Goal: Task Accomplishment & Management: Use online tool/utility

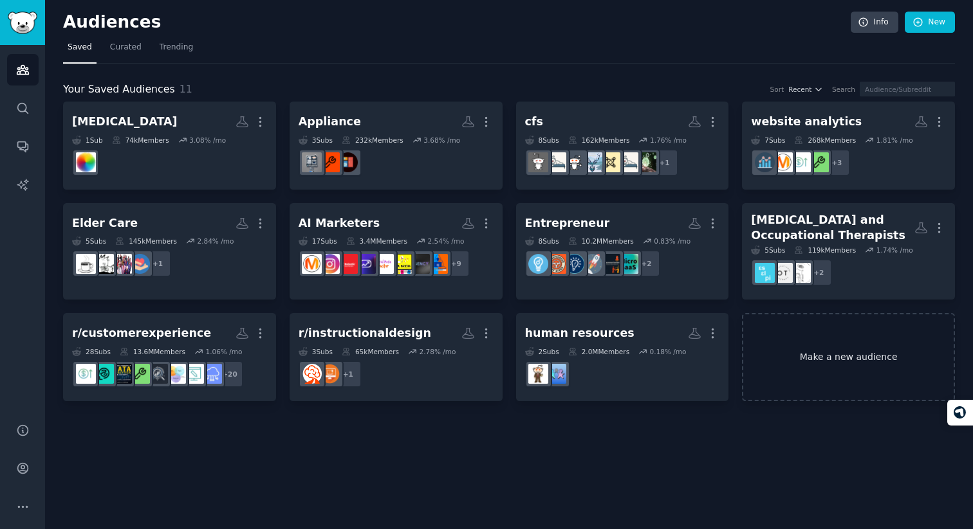
click at [828, 367] on link "Make a new audience" at bounding box center [848, 357] width 213 height 88
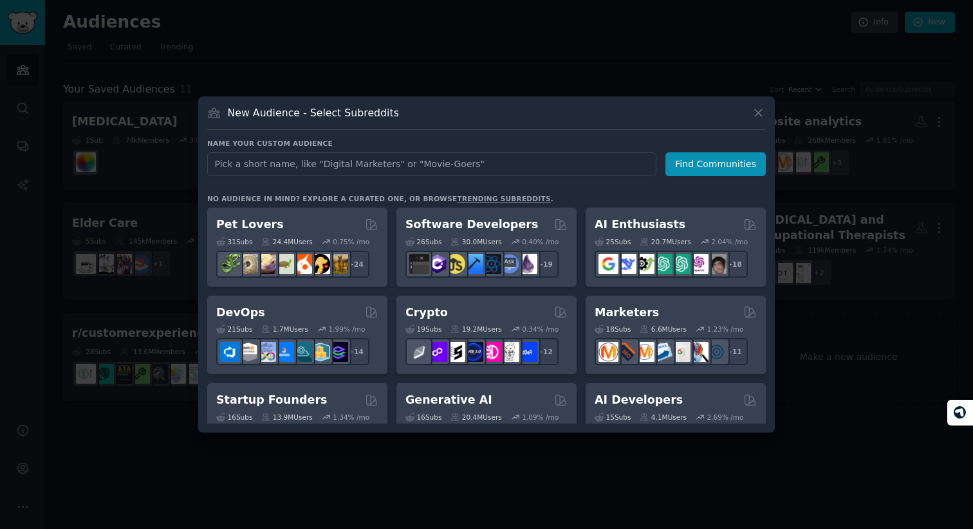
type input "[URL][DOMAIN_NAME]"
type input "m"
type input "[MEDICAL_DATA]"
click button "Find Communities" at bounding box center [715, 164] width 100 height 24
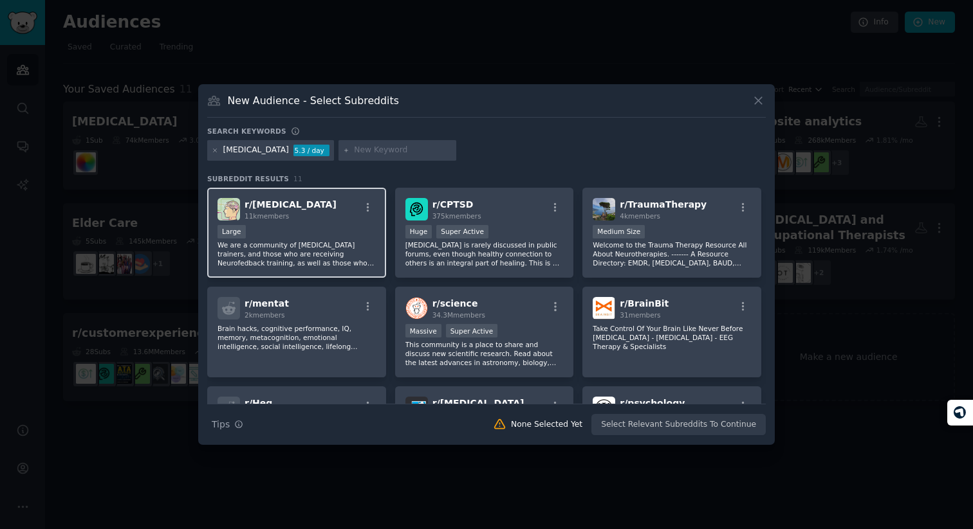
click at [351, 232] on div "Large" at bounding box center [296, 233] width 158 height 16
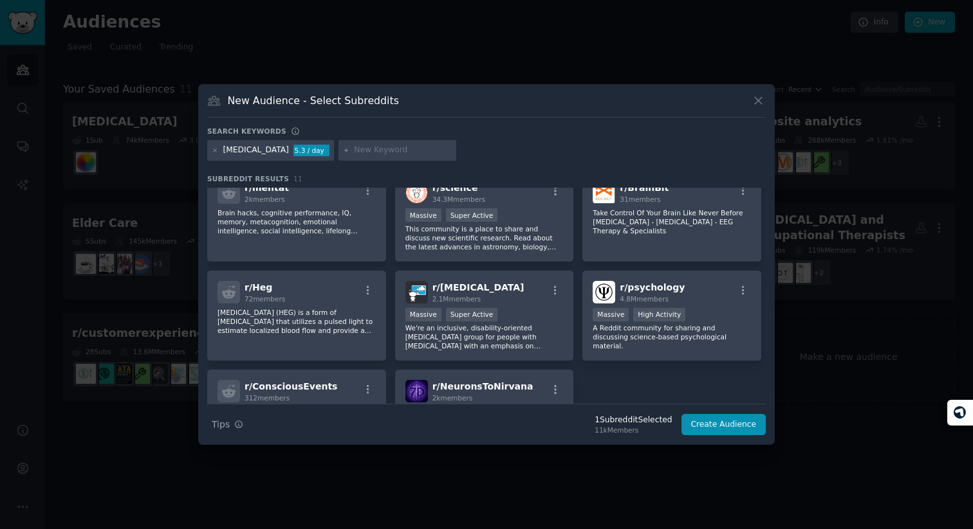
scroll to position [101, 0]
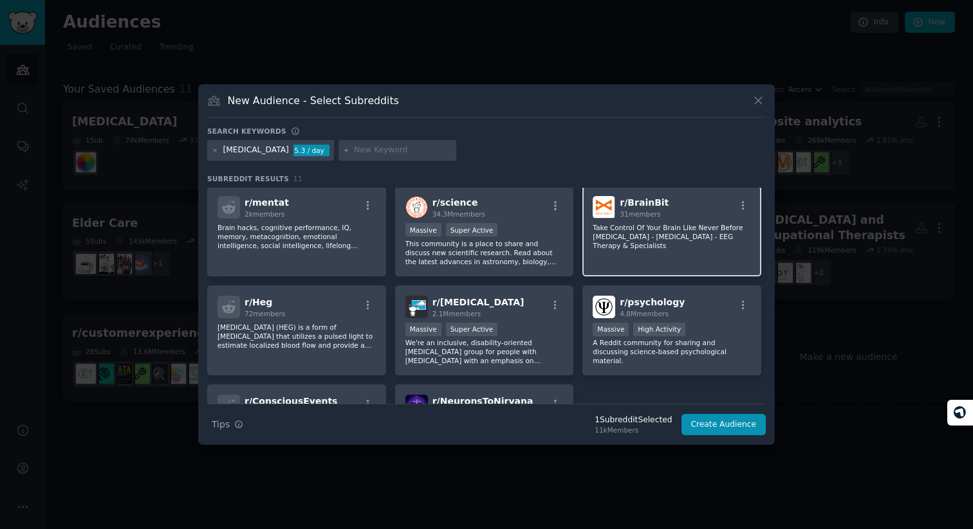
click at [645, 253] on div "r/ BrainBit 31 members Take Control Of Your Brain Like Never Before [MEDICAL_DA…" at bounding box center [671, 231] width 179 height 91
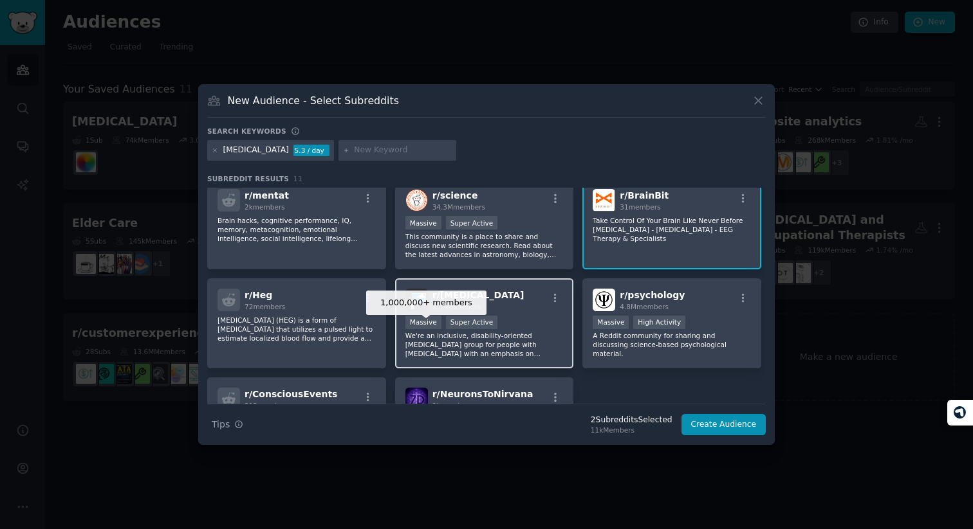
scroll to position [185, 0]
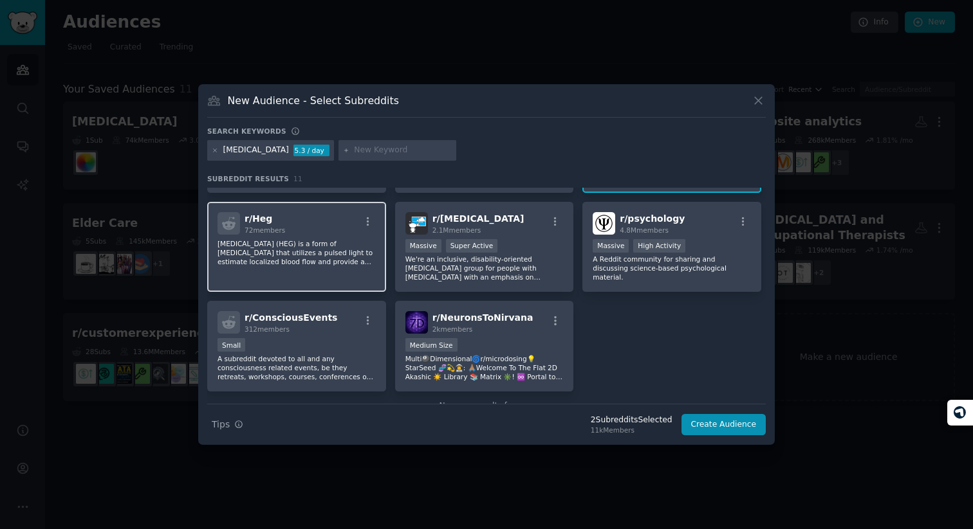
click at [349, 286] on div "r/ Heg 72 members [MEDICAL_DATA] (HEG) is a form of [MEDICAL_DATA] that utilize…" at bounding box center [296, 247] width 179 height 91
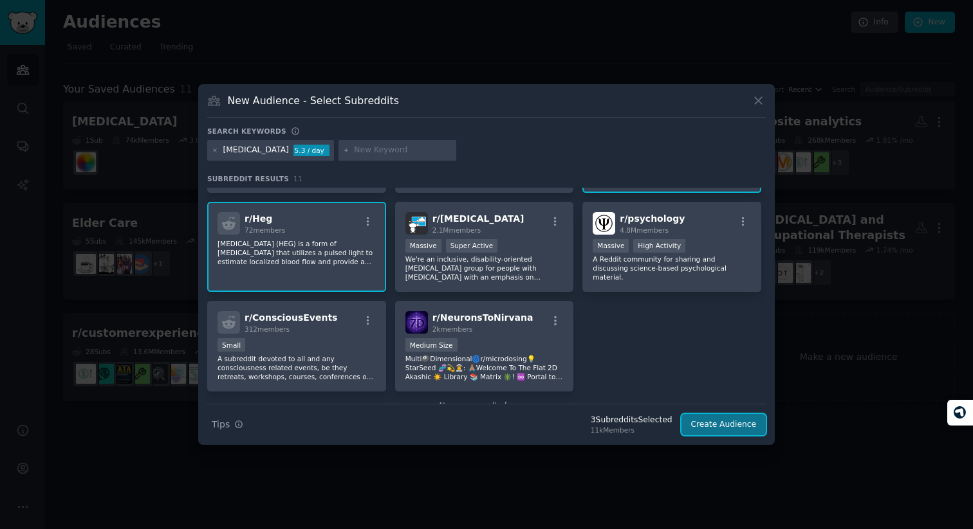
click at [728, 424] on button "Create Audience" at bounding box center [723, 425] width 85 height 22
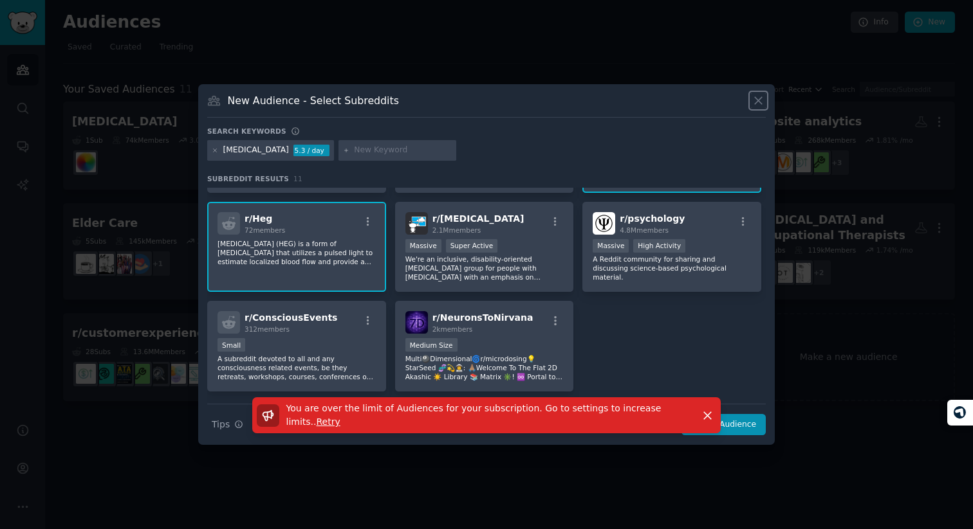
click at [757, 98] on icon at bounding box center [758, 101] width 14 height 14
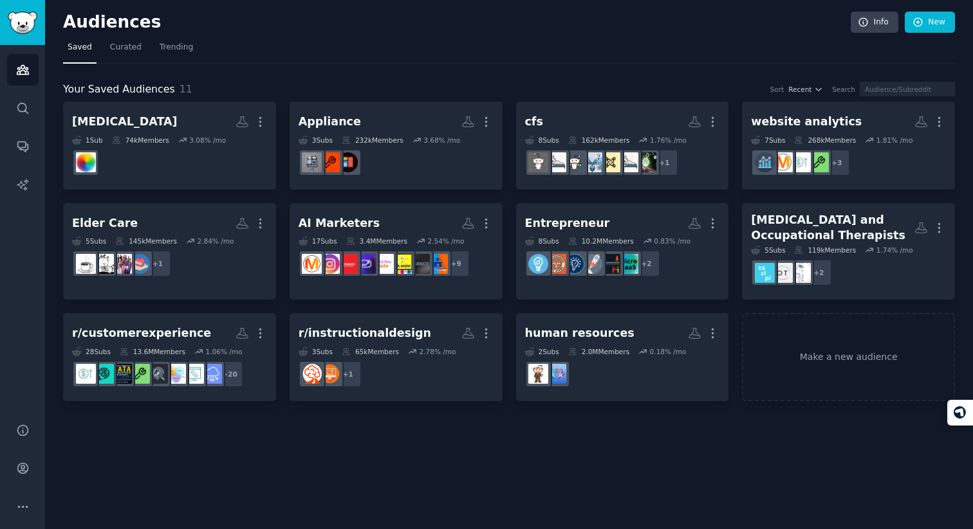
drag, startPoint x: 225, startPoint y: 42, endPoint x: 199, endPoint y: 46, distance: 26.6
click at [225, 42] on nav "Saved Curated Trending" at bounding box center [509, 50] width 892 height 26
click at [161, 50] on span "Trending" at bounding box center [176, 48] width 33 height 12
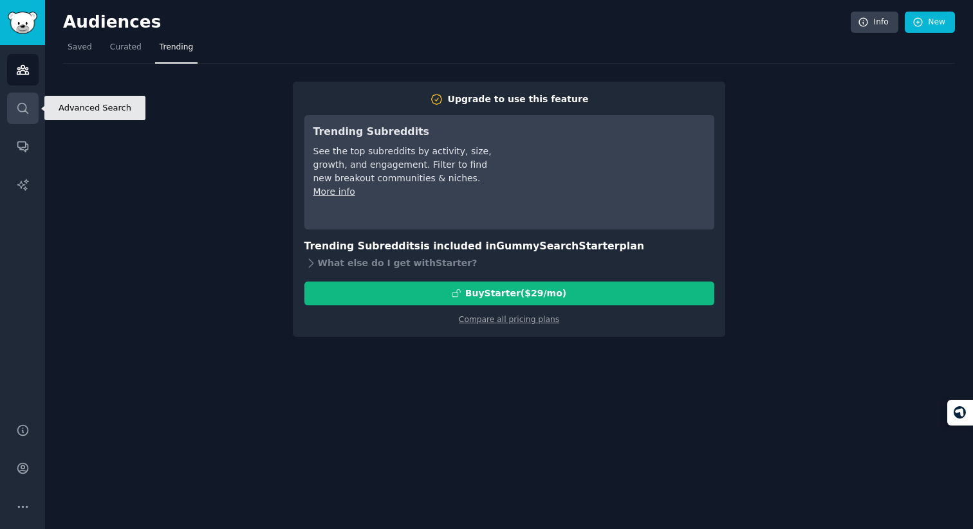
click at [7, 119] on link "Search" at bounding box center [23, 109] width 32 height 32
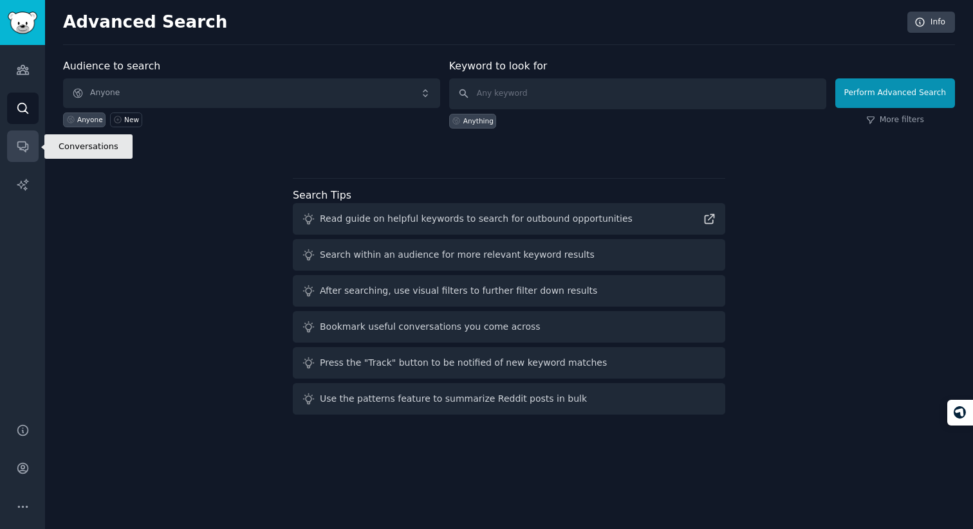
click at [31, 158] on link "Conversations" at bounding box center [23, 147] width 32 height 32
